Goal: Transaction & Acquisition: Book appointment/travel/reservation

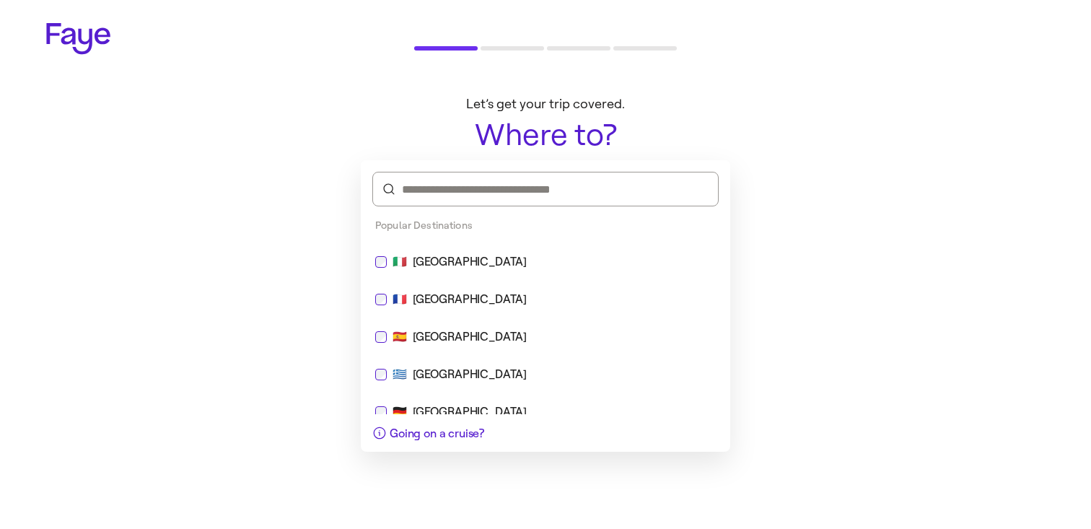
click at [543, 255] on div "🇮🇹 [GEOGRAPHIC_DATA]" at bounding box center [545, 261] width 341 height 17
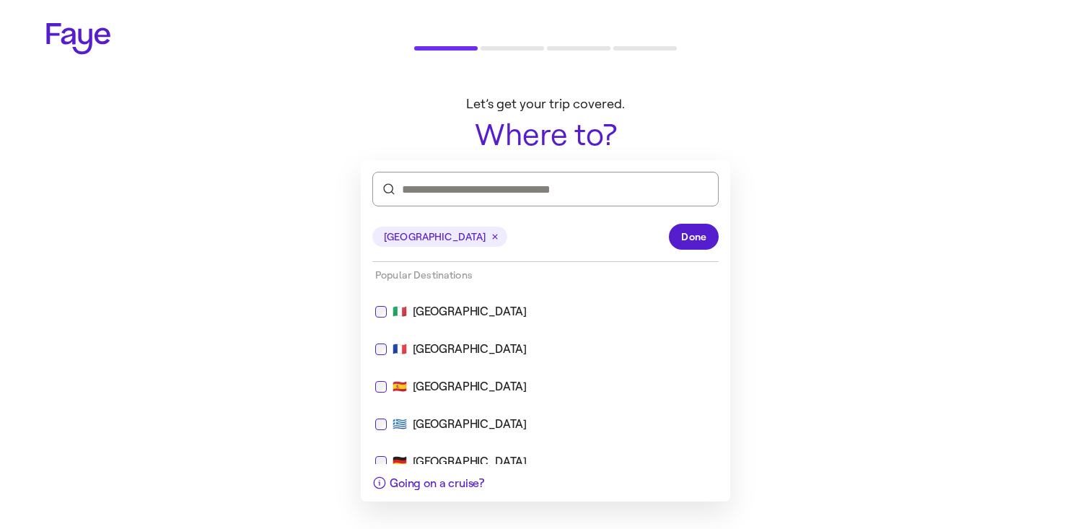
drag, startPoint x: 530, startPoint y: 344, endPoint x: 651, endPoint y: 291, distance: 132.2
click at [530, 344] on div "🇫🇷 [GEOGRAPHIC_DATA]" at bounding box center [545, 349] width 341 height 17
type input "**********"
click at [688, 244] on span "Done" at bounding box center [693, 236] width 25 height 15
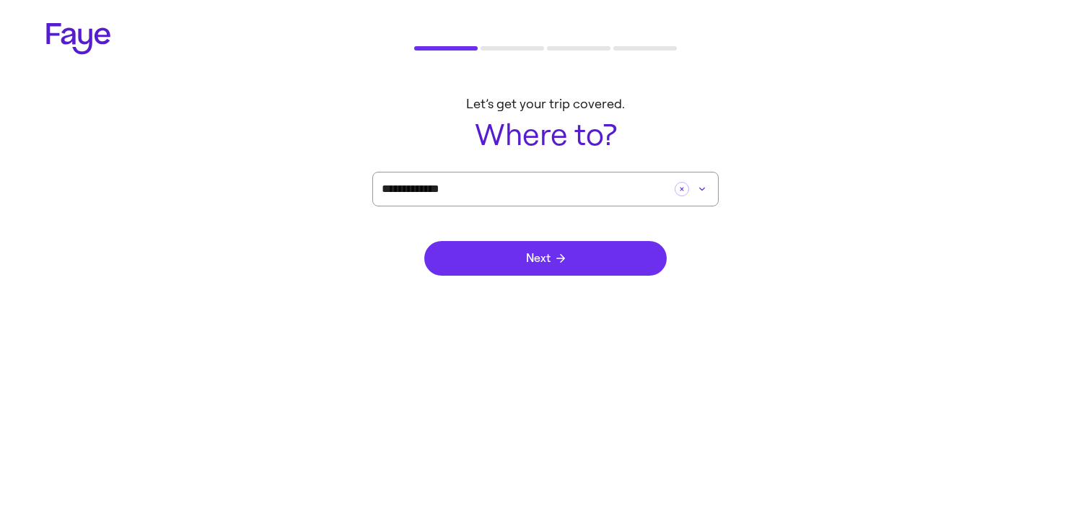
click at [600, 260] on button "Next" at bounding box center [545, 258] width 242 height 35
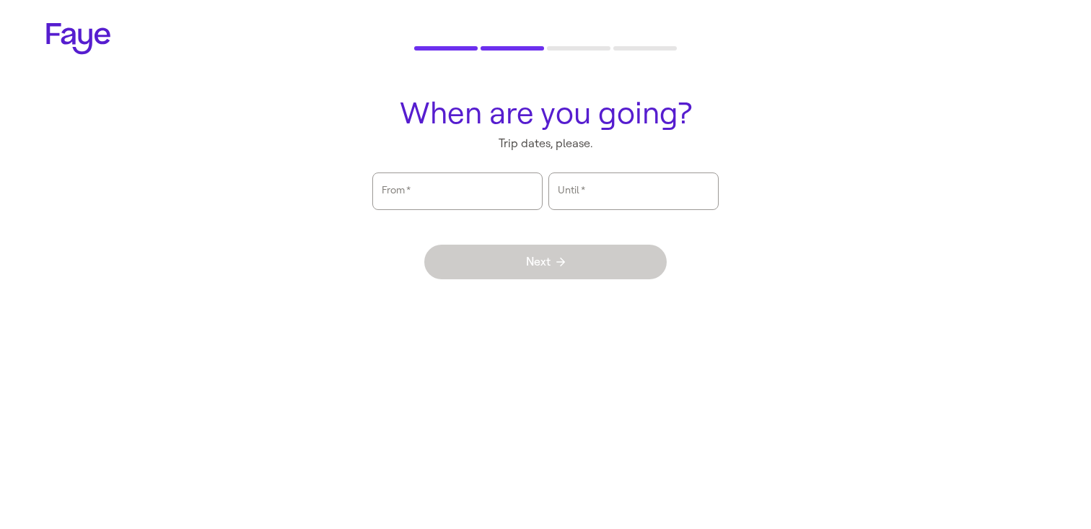
click at [519, 209] on div "From   *" at bounding box center [457, 191] width 170 height 38
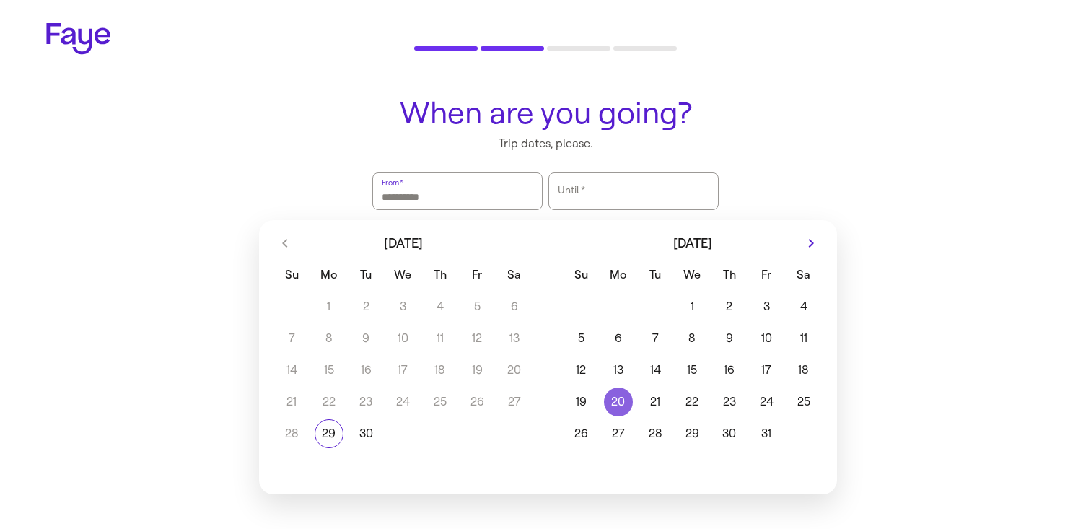
click at [627, 403] on button "20" at bounding box center [618, 401] width 37 height 29
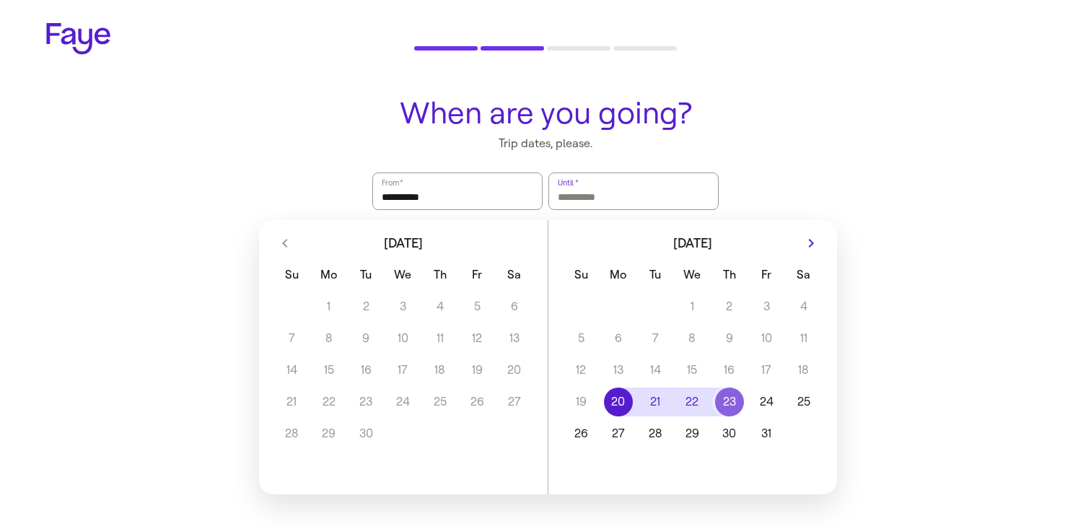
click at [711, 395] on button "23" at bounding box center [729, 401] width 37 height 29
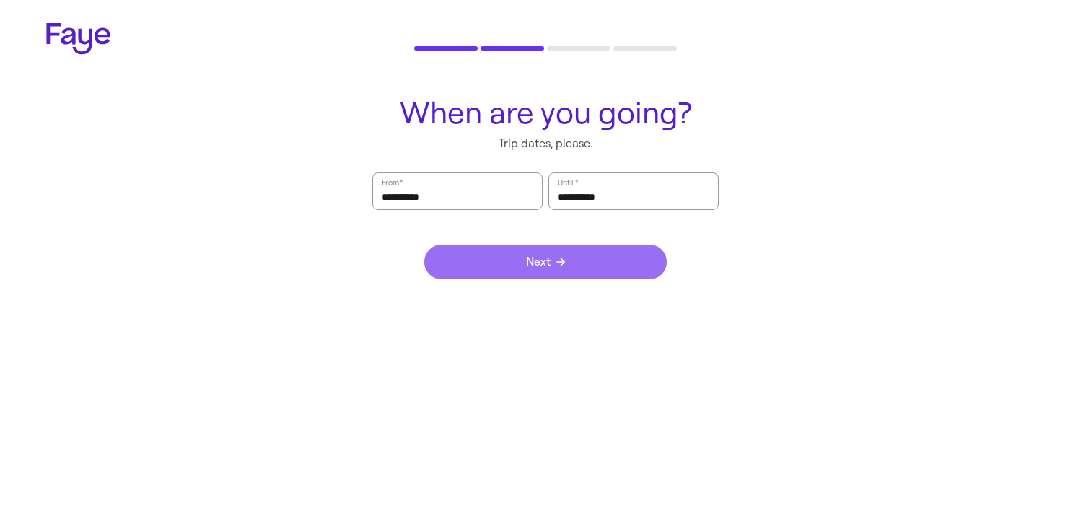
click at [646, 265] on button "Next" at bounding box center [545, 262] width 242 height 35
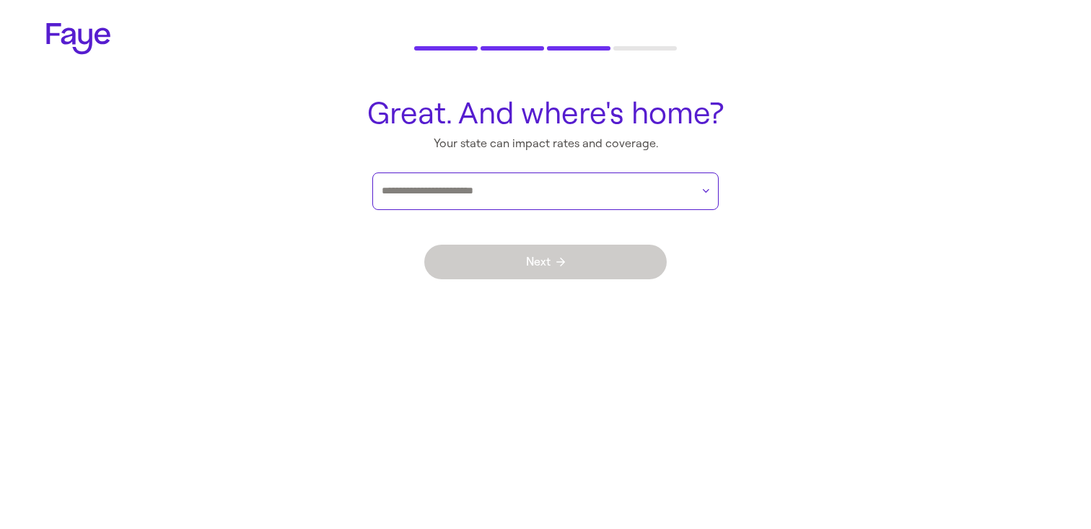
click at [583, 191] on input "text" at bounding box center [537, 191] width 310 height 22
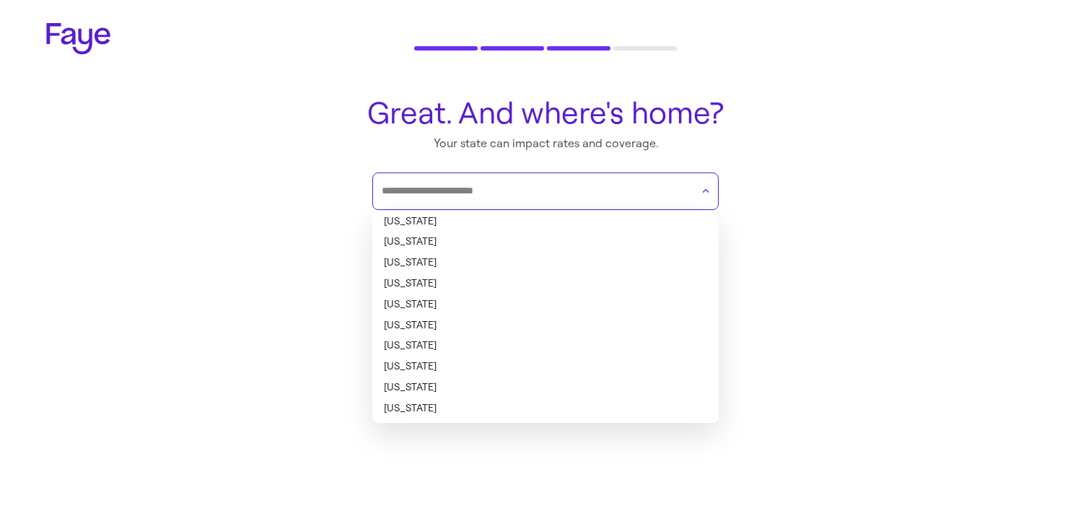
click at [569, 221] on li "[US_STATE]" at bounding box center [545, 221] width 346 height 21
type input "*******"
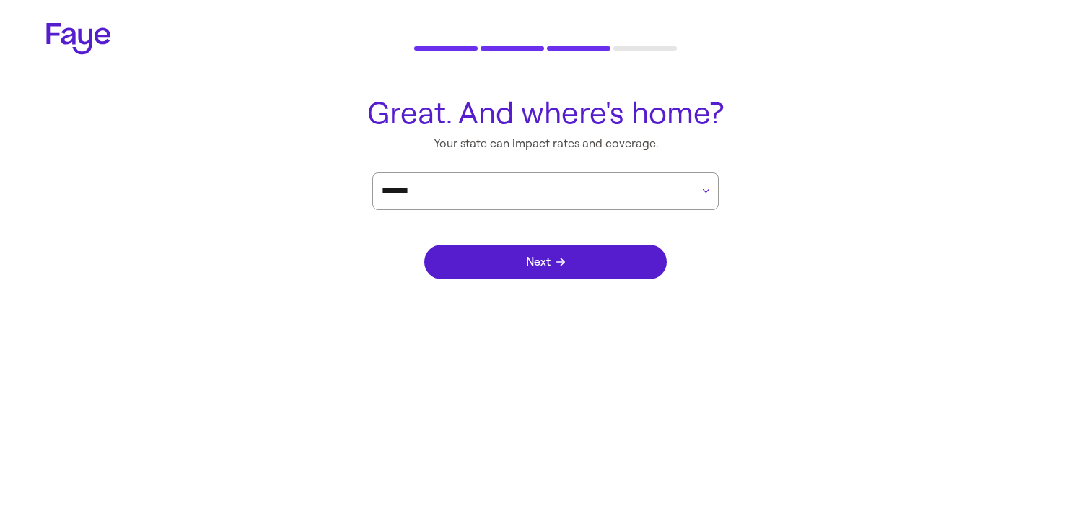
click at [570, 289] on div "Next" at bounding box center [545, 262] width 242 height 104
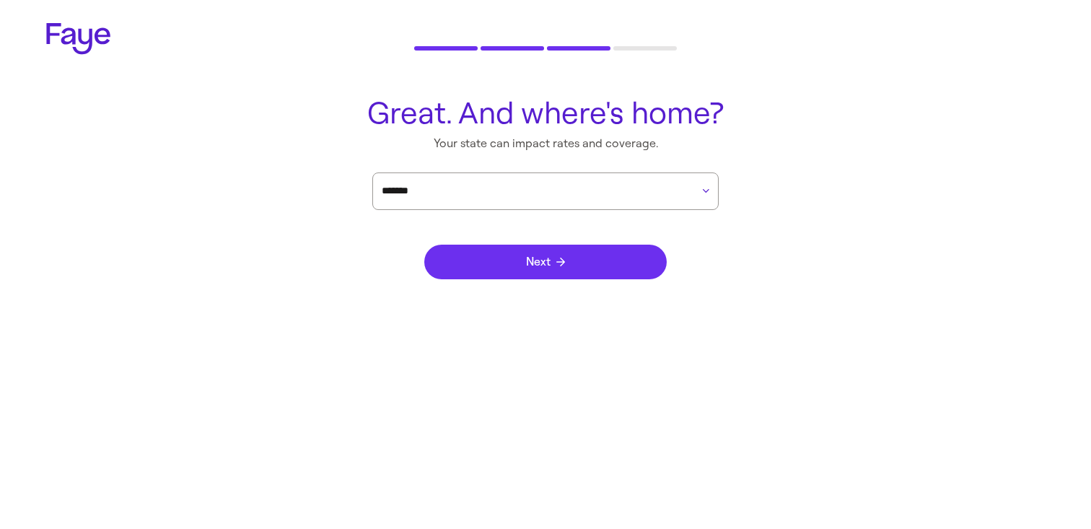
click at [571, 263] on button "Next" at bounding box center [545, 262] width 242 height 35
